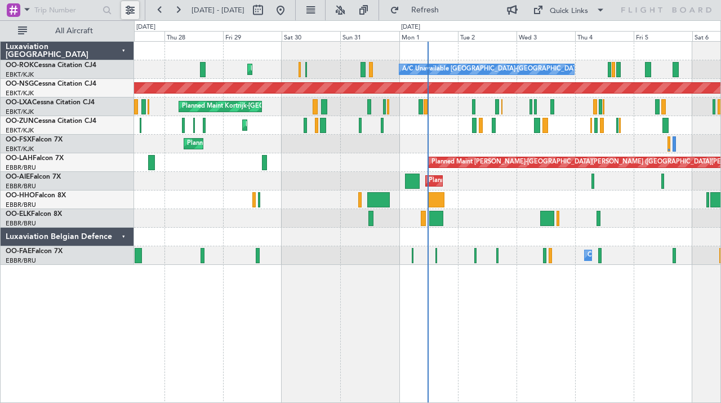
click at [126, 8] on button at bounding box center [130, 10] width 18 height 18
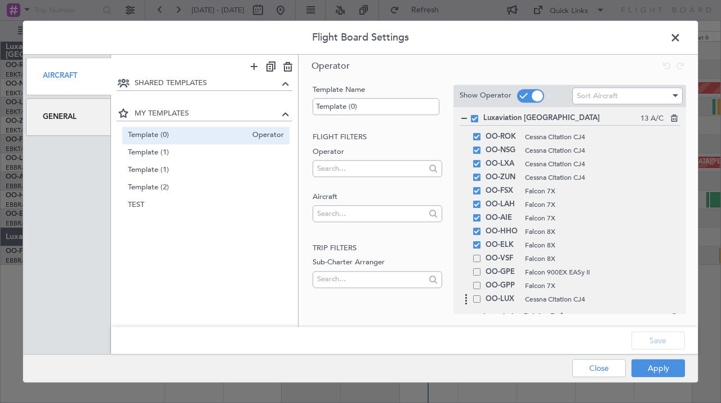
click at [477, 301] on span at bounding box center [476, 298] width 7 height 7
click at [481, 295] on input "checkbox" at bounding box center [481, 295] width 0 height 0
click at [477, 299] on span at bounding box center [476, 298] width 7 height 7
click at [481, 295] on input "checkbox" at bounding box center [481, 295] width 0 height 0
click at [476, 271] on span at bounding box center [476, 271] width 7 height 7
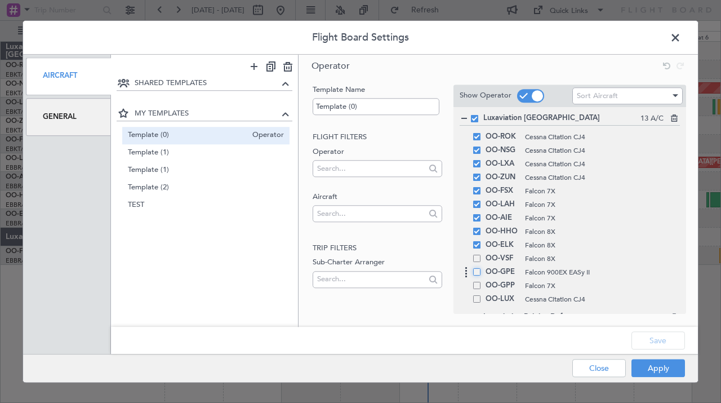
click at [481, 268] on input "checkbox" at bounding box center [481, 268] width 0 height 0
click at [650, 370] on button "Apply" at bounding box center [657, 368] width 53 height 18
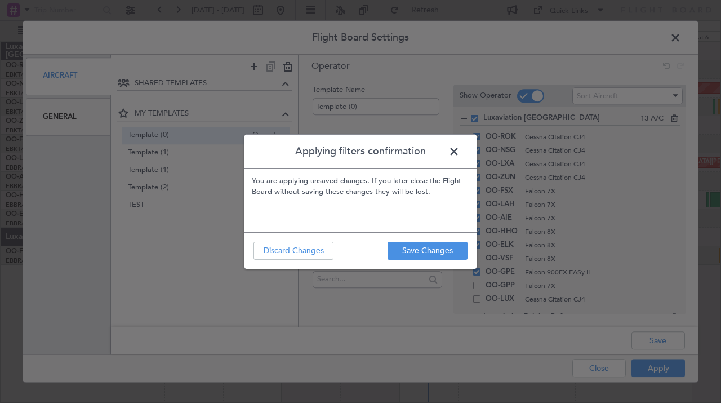
click at [436, 240] on footer "Save Changes Discard Changes" at bounding box center [360, 250] width 232 height 37
click at [431, 252] on button "Save Changes" at bounding box center [427, 251] width 80 height 18
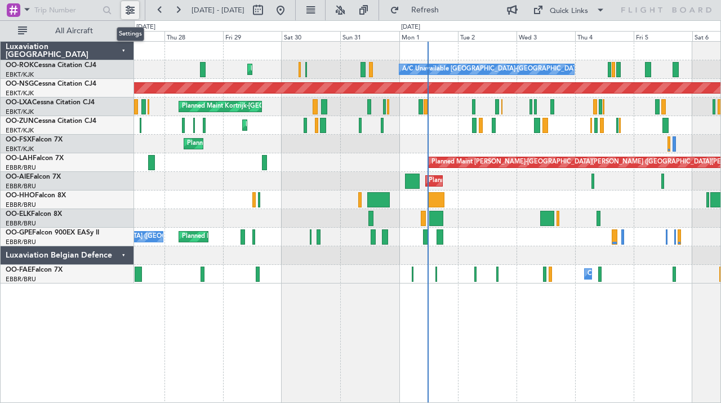
click at [131, 9] on button at bounding box center [130, 10] width 18 height 18
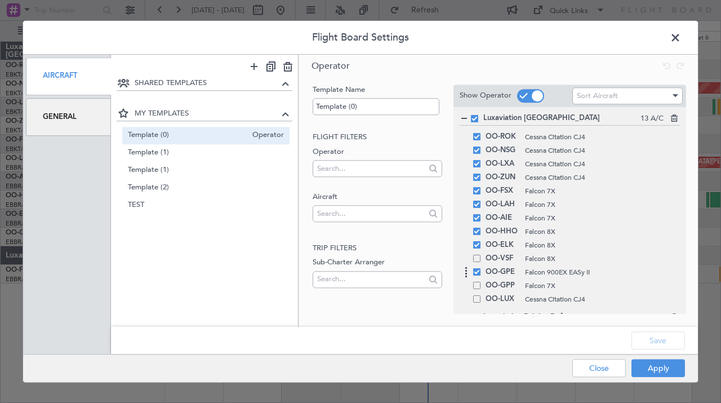
click at [479, 275] on span at bounding box center [476, 271] width 7 height 7
click at [481, 268] on input "checkbox" at bounding box center [481, 268] width 0 height 0
click at [662, 366] on button "Apply" at bounding box center [657, 368] width 53 height 18
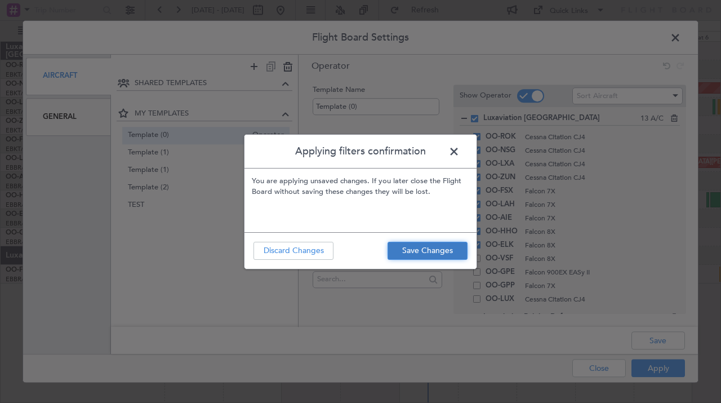
click at [423, 258] on button "Save Changes" at bounding box center [427, 251] width 80 height 18
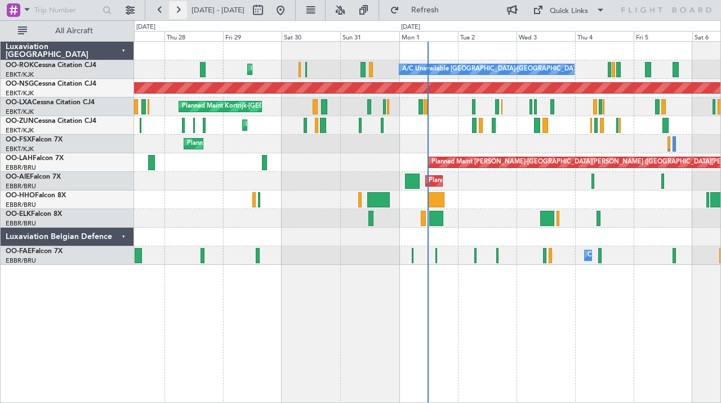
click at [176, 8] on button at bounding box center [178, 10] width 18 height 18
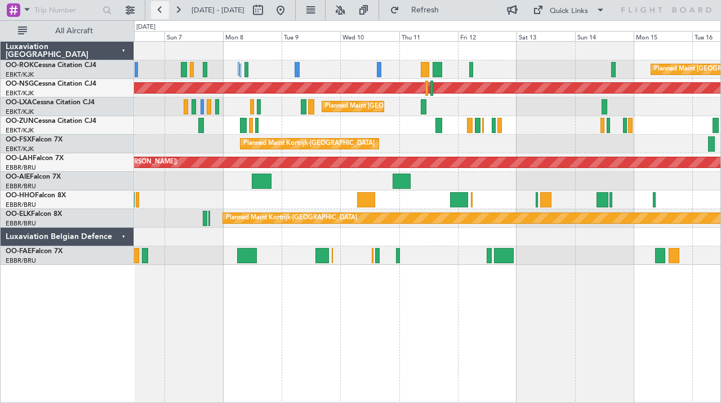
click at [156, 7] on button at bounding box center [160, 10] width 18 height 18
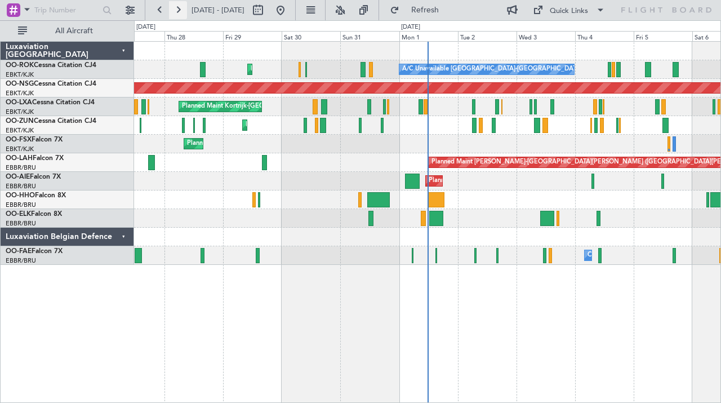
click at [177, 14] on button at bounding box center [178, 10] width 18 height 18
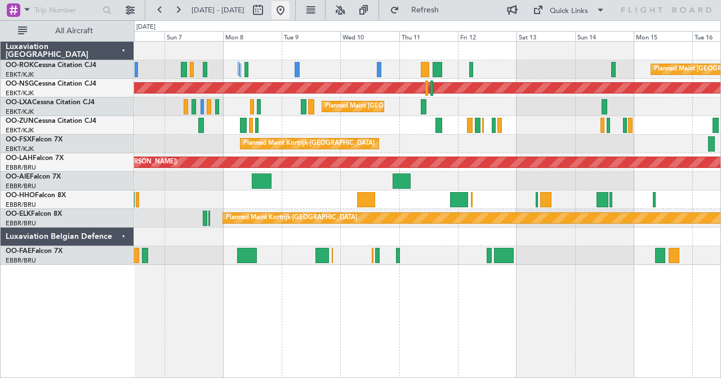
click at [289, 5] on button at bounding box center [280, 10] width 18 height 18
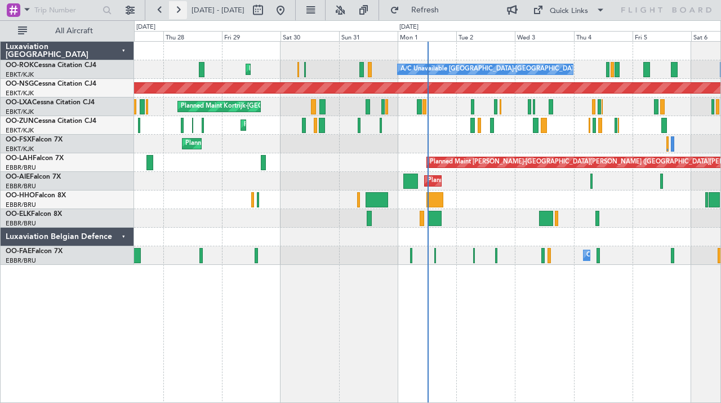
click at [176, 8] on button at bounding box center [178, 10] width 18 height 18
